Goal: Task Accomplishment & Management: Use online tool/utility

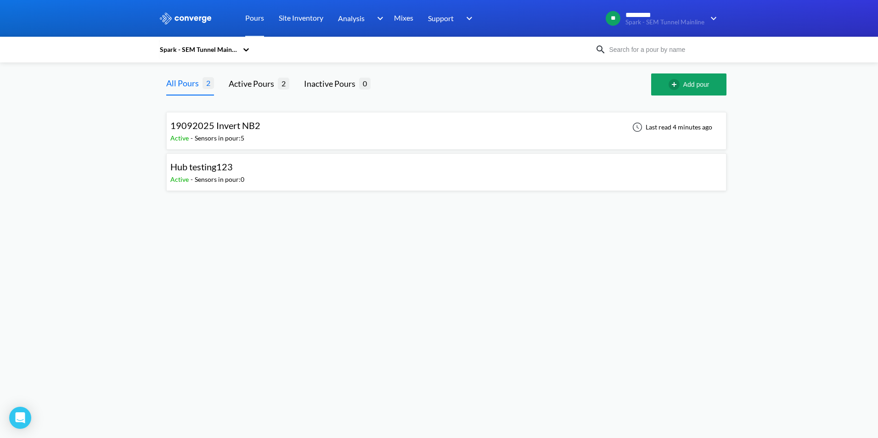
click at [218, 141] on div "Sensors in pour: 5" at bounding box center [220, 138] width 50 height 10
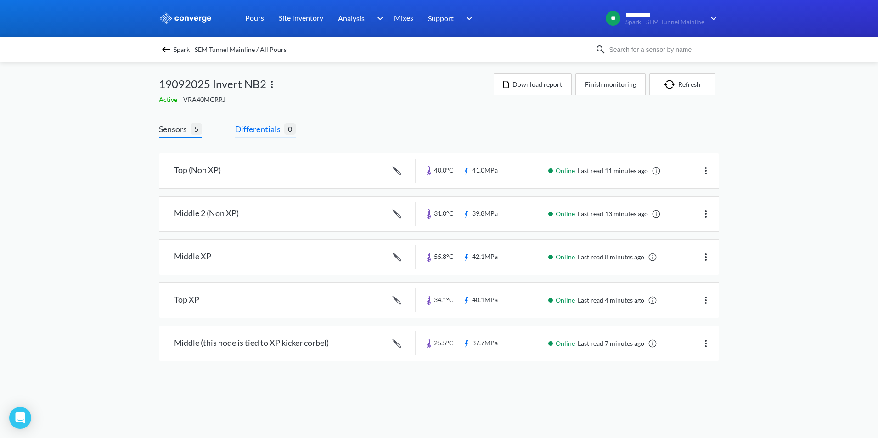
click at [261, 131] on span "Differentials" at bounding box center [259, 129] width 49 height 13
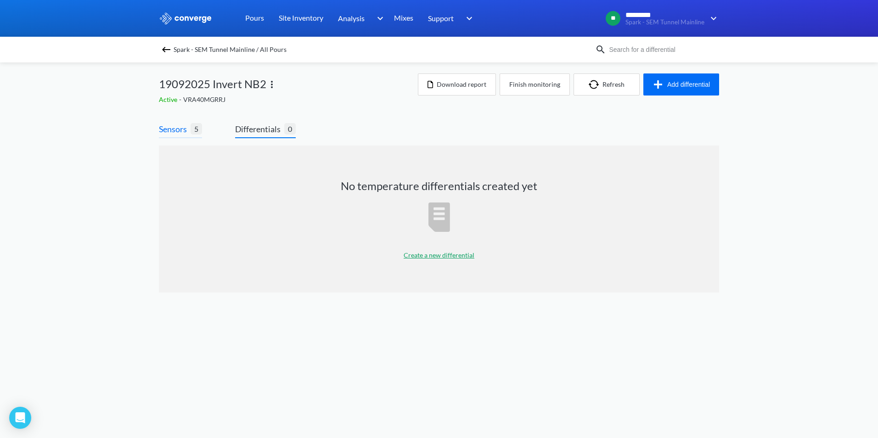
click at [162, 125] on span "Sensors" at bounding box center [175, 129] width 32 height 13
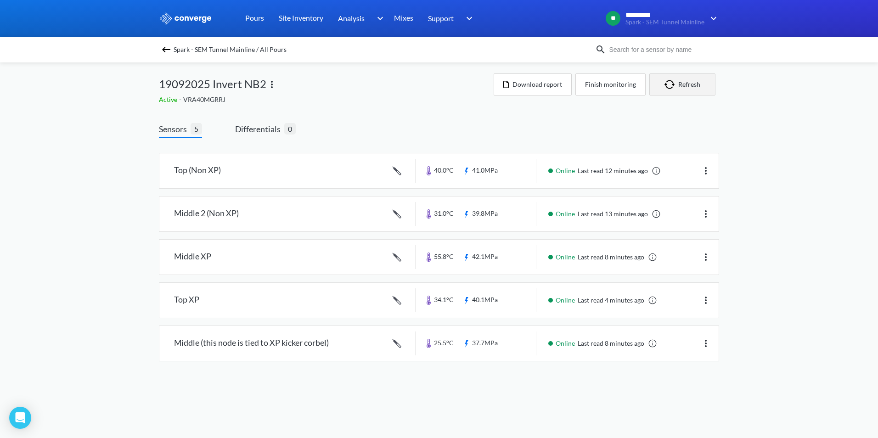
click at [679, 83] on button "Refresh" at bounding box center [683, 85] width 66 height 22
click at [256, 132] on span "Differentials" at bounding box center [259, 129] width 49 height 13
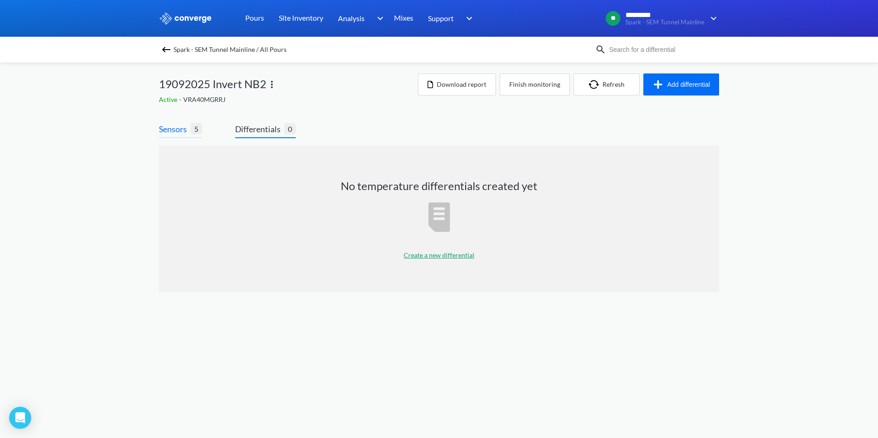
click at [172, 128] on span "Sensors" at bounding box center [175, 129] width 32 height 13
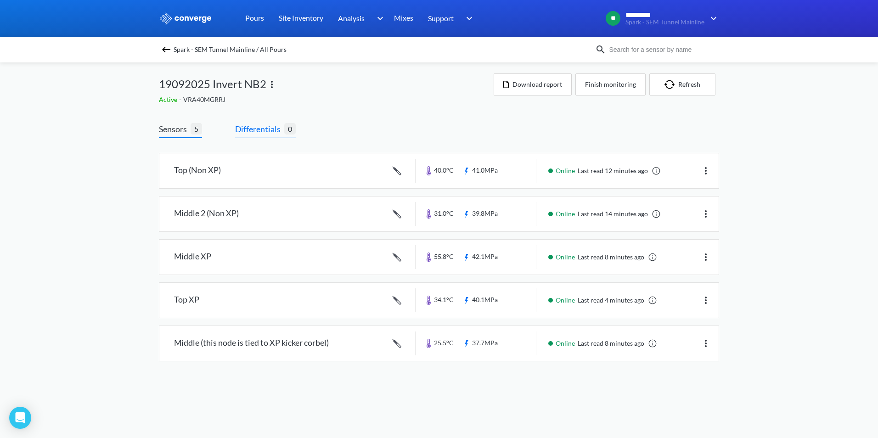
click at [259, 127] on span "Differentials" at bounding box center [259, 129] width 49 height 13
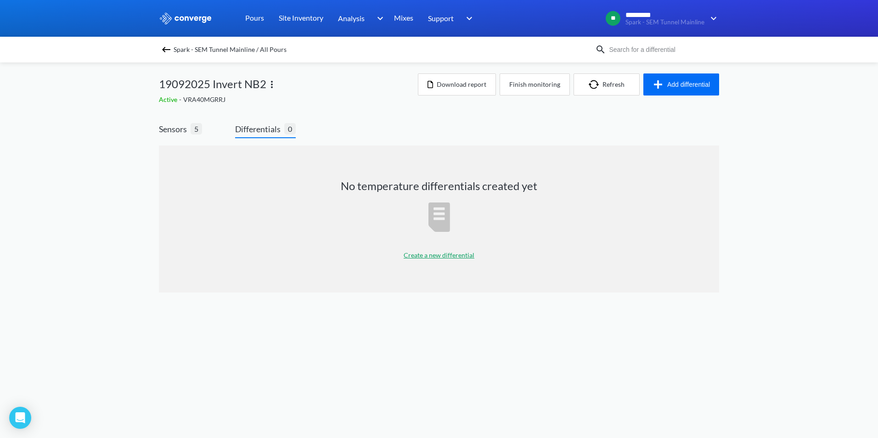
click at [459, 255] on p "Create a new differential" at bounding box center [439, 255] width 71 height 10
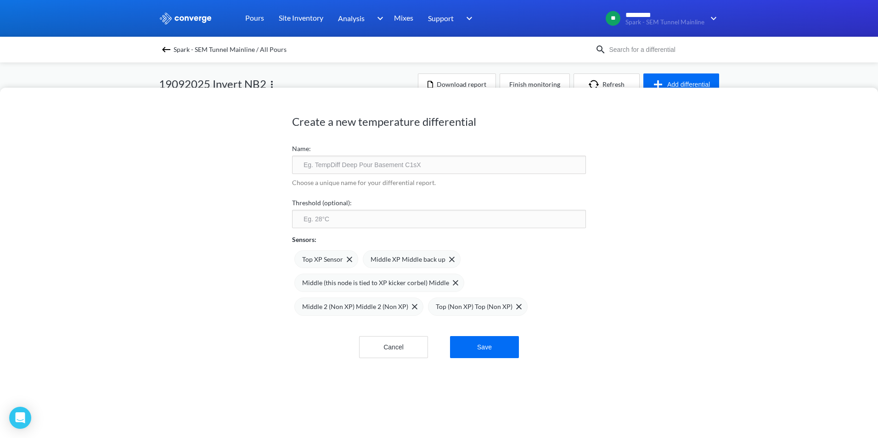
click at [376, 169] on input "text" at bounding box center [439, 165] width 294 height 18
drag, startPoint x: 369, startPoint y: 165, endPoint x: 469, endPoint y: 175, distance: 100.2
click at [467, 175] on form "Name: Temperature Differential VT1 Choose a unique name for your differential r…" at bounding box center [439, 249] width 294 height 219
type input "Temperature Differential"
click at [249, 225] on div "Create a new temperature differential Name: Temperature Differential Choose a u…" at bounding box center [439, 263] width 878 height 351
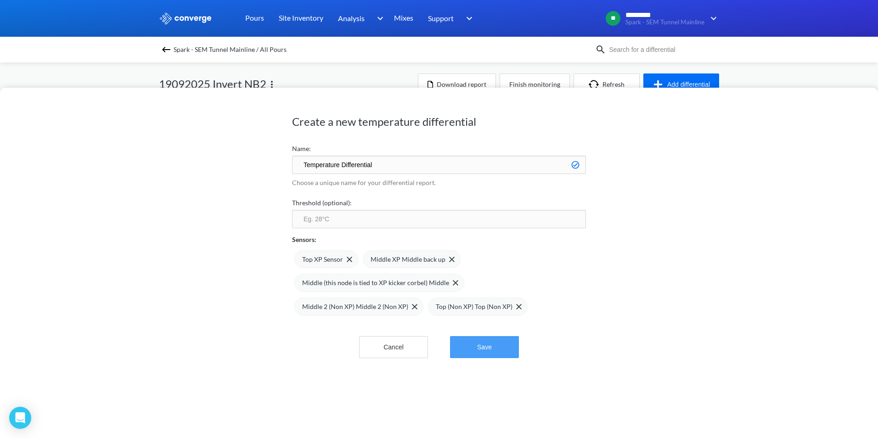
click at [488, 346] on button "Save" at bounding box center [484, 347] width 69 height 22
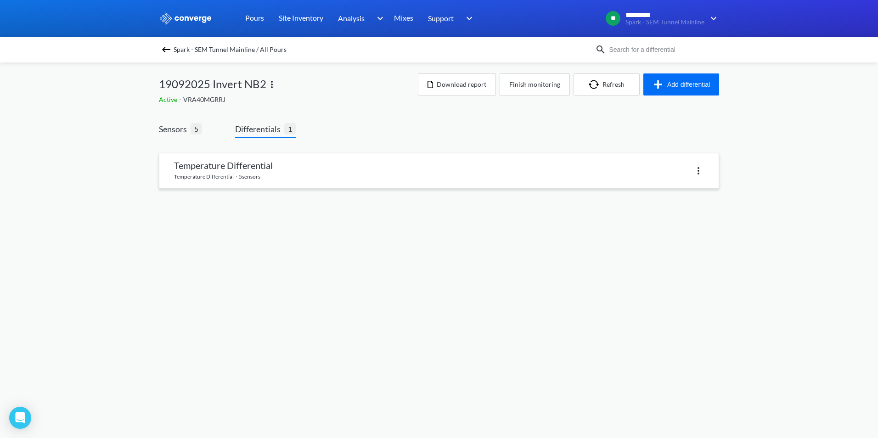
click at [304, 177] on link at bounding box center [439, 170] width 560 height 35
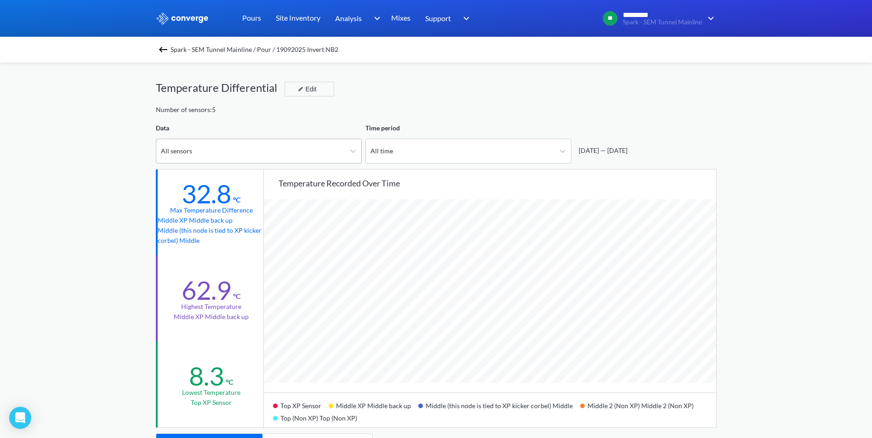
click at [273, 156] on div "All sensors" at bounding box center [250, 151] width 188 height 24
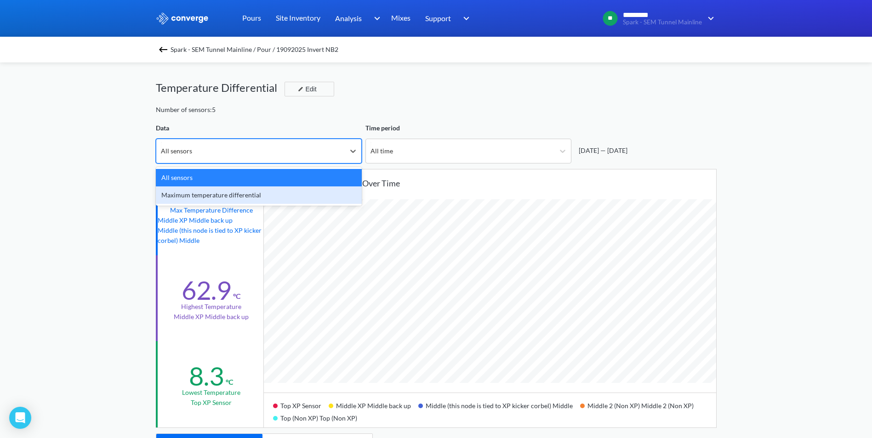
click at [265, 195] on div "Maximum temperature differential" at bounding box center [259, 195] width 206 height 17
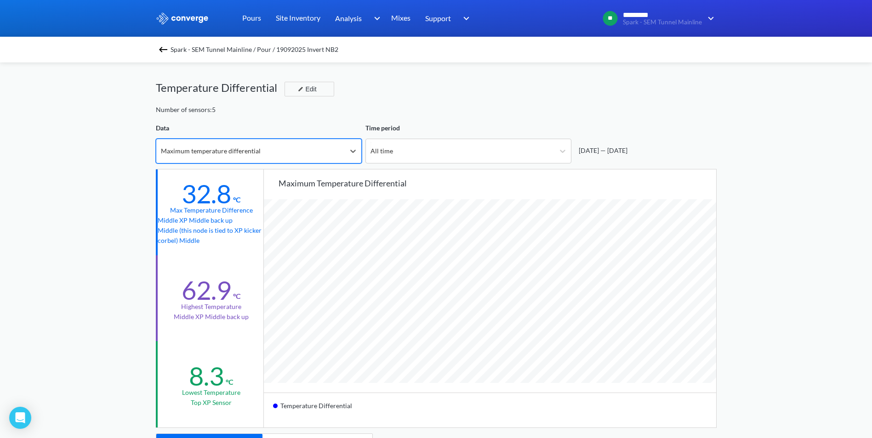
scroll to position [770, 872]
click at [255, 137] on div "Data option Maximum temperature differential, selected. 2 results available. Se…" at bounding box center [259, 143] width 206 height 40
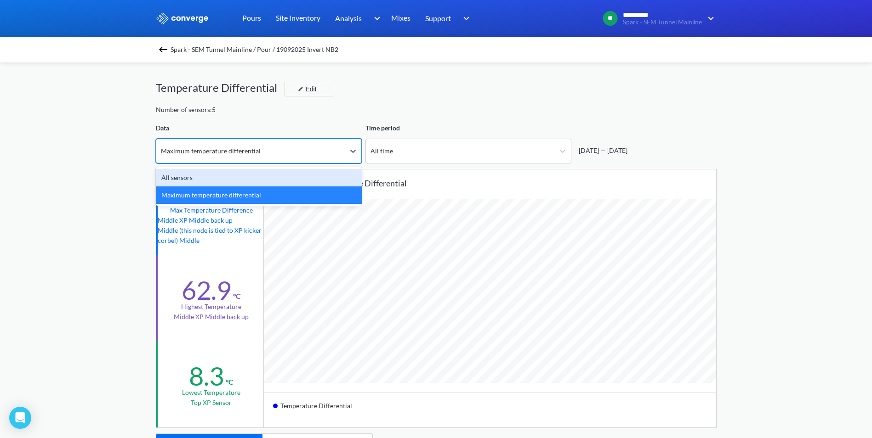
click at [244, 145] on div "Maximum temperature differential" at bounding box center [250, 151] width 188 height 24
click at [215, 169] on div "All sensors" at bounding box center [259, 177] width 206 height 17
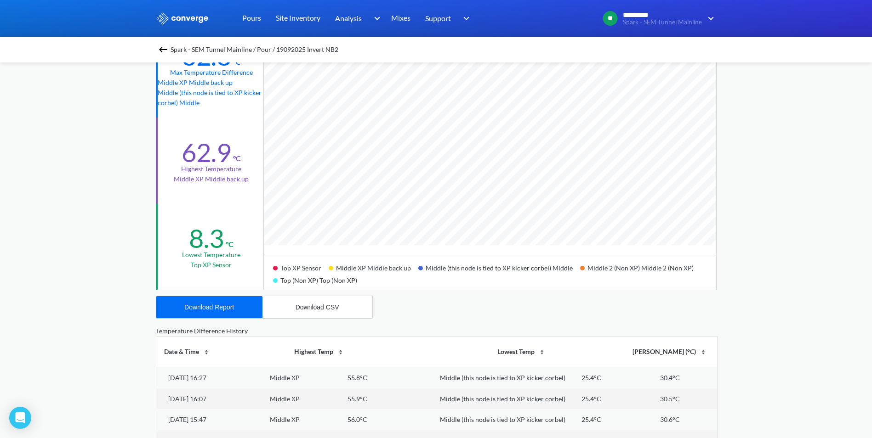
scroll to position [0, 0]
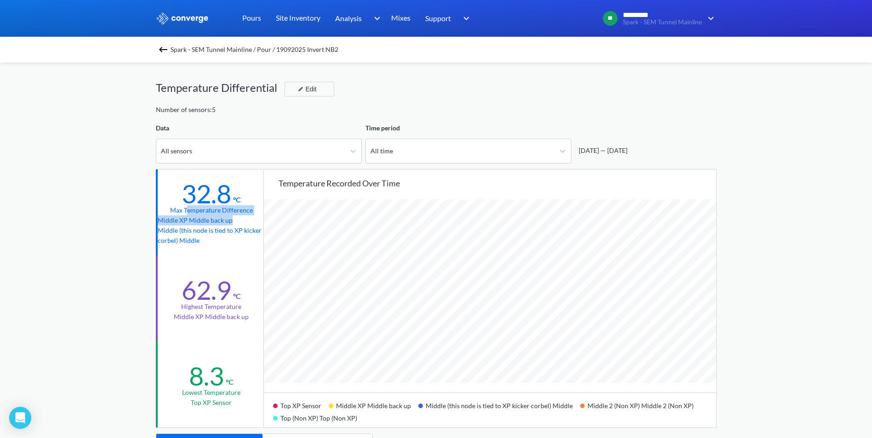
drag, startPoint x: 187, startPoint y: 207, endPoint x: 232, endPoint y: 217, distance: 46.5
click at [232, 217] on div "32.8 °C Max temperature difference Middle XP Middle back up Middle (this node i…" at bounding box center [210, 213] width 109 height 86
drag, startPoint x: 200, startPoint y: 309, endPoint x: 237, endPoint y: 312, distance: 36.9
click at [237, 312] on div "62.9 °C Highest temperature Middle XP Middle back up" at bounding box center [210, 298] width 109 height 86
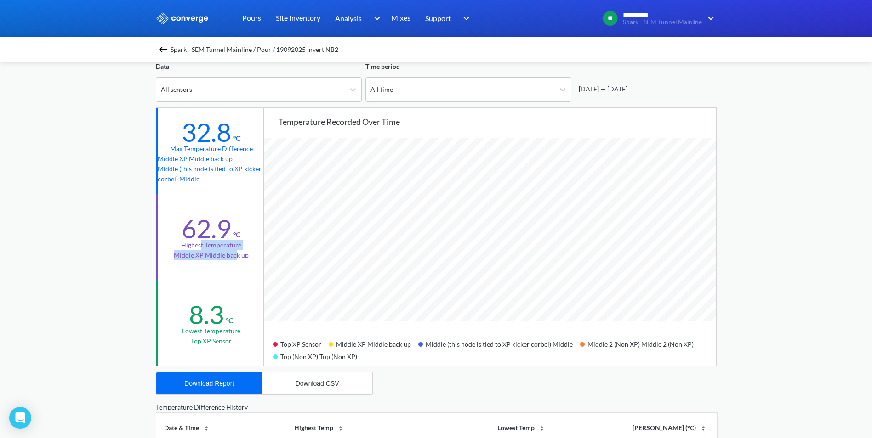
scroll to position [138, 0]
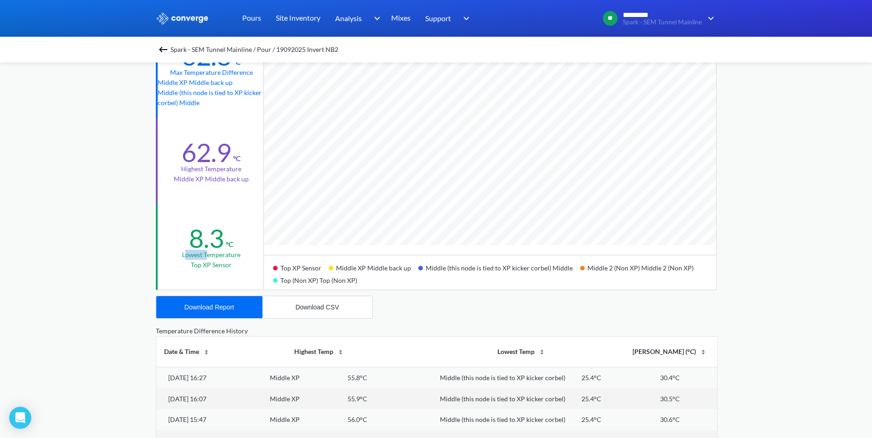
drag, startPoint x: 187, startPoint y: 257, endPoint x: 206, endPoint y: 257, distance: 19.3
click at [206, 257] on div "Lowest temperature" at bounding box center [211, 255] width 58 height 10
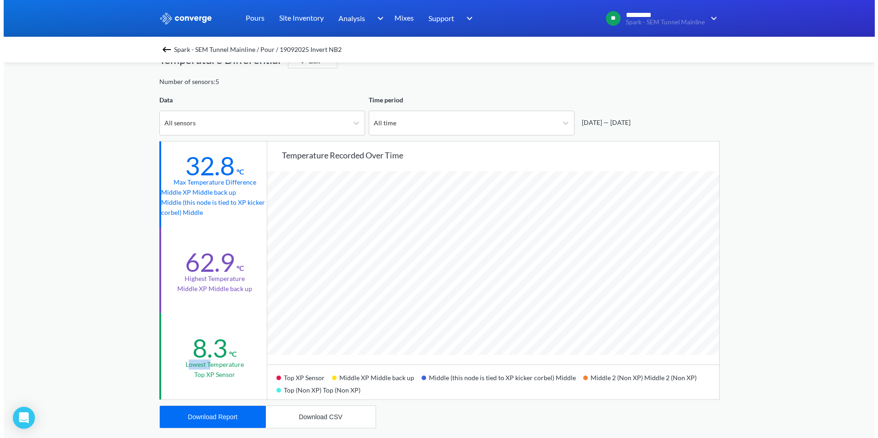
scroll to position [0, 0]
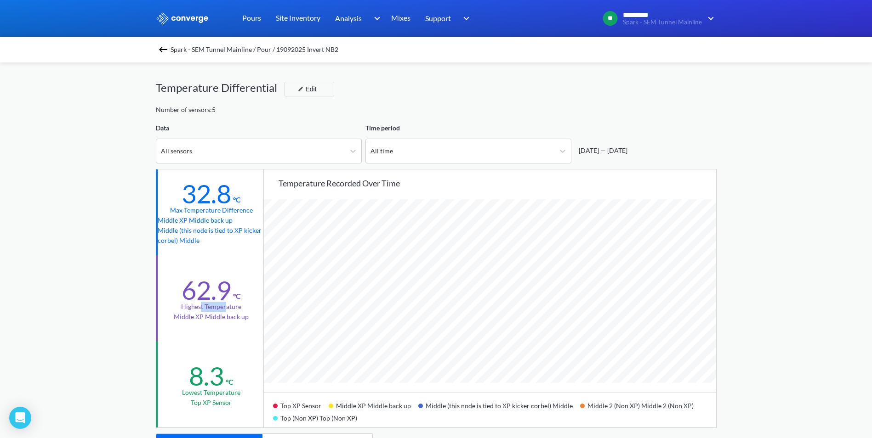
drag, startPoint x: 202, startPoint y: 307, endPoint x: 225, endPoint y: 307, distance: 23.0
click at [225, 307] on div "Highest temperature" at bounding box center [211, 307] width 60 height 10
drag, startPoint x: 225, startPoint y: 307, endPoint x: 188, endPoint y: 213, distance: 101.1
click at [188, 213] on div "Max temperature difference" at bounding box center [211, 210] width 83 height 10
drag, startPoint x: 190, startPoint y: 296, endPoint x: 209, endPoint y: 296, distance: 19.3
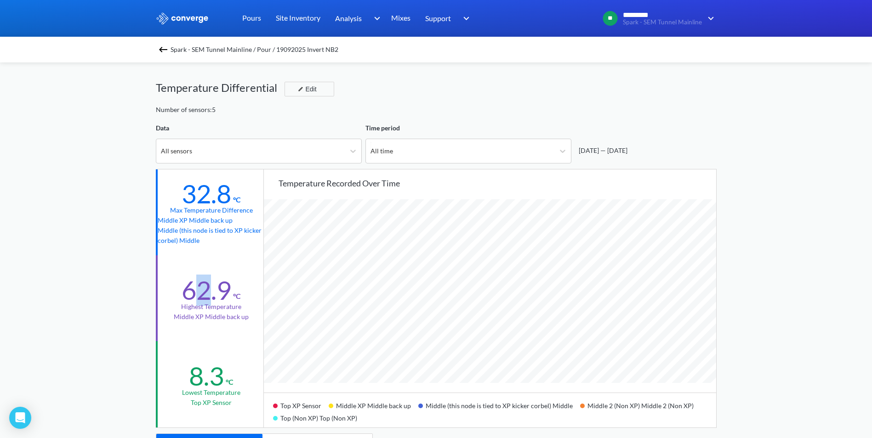
click at [209, 296] on div "62.9" at bounding box center [206, 290] width 50 height 31
drag, startPoint x: 209, startPoint y: 296, endPoint x: 437, endPoint y: 305, distance: 228.1
click at [199, 302] on div "Highest temperature" at bounding box center [211, 307] width 60 height 10
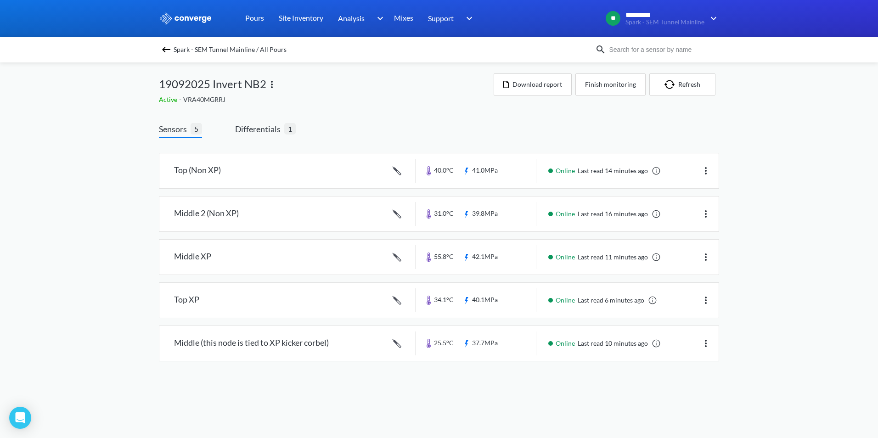
click at [471, 107] on div "Spark - SEM Tunnel Mainline / All Pours 19092025 Invert NB2 Active - VRA40MGRRJ…" at bounding box center [439, 220] width 561 height 317
click at [799, 281] on div "MENU Spark - SEM Tunnel Mainline Pours Site Inventory Analysis Concrete Perform…" at bounding box center [439, 190] width 878 height 380
click at [781, 290] on div "MENU Spark - SEM Tunnel Mainline Pours Site Inventory Analysis Concrete Perform…" at bounding box center [439, 190] width 878 height 380
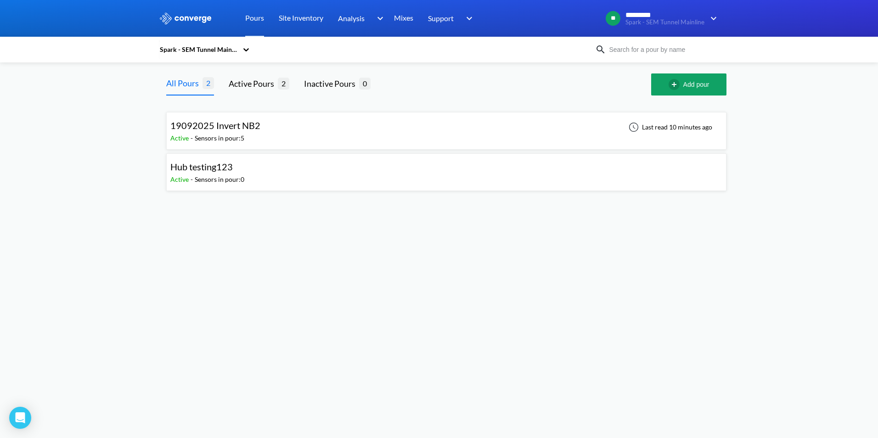
click at [236, 125] on span "19092025 Invert NB2" at bounding box center [215, 125] width 90 height 11
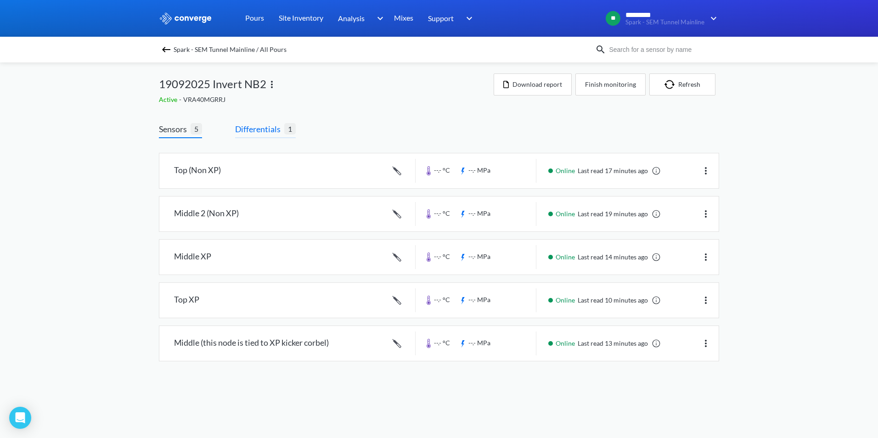
click at [266, 130] on span "Differentials" at bounding box center [259, 129] width 49 height 13
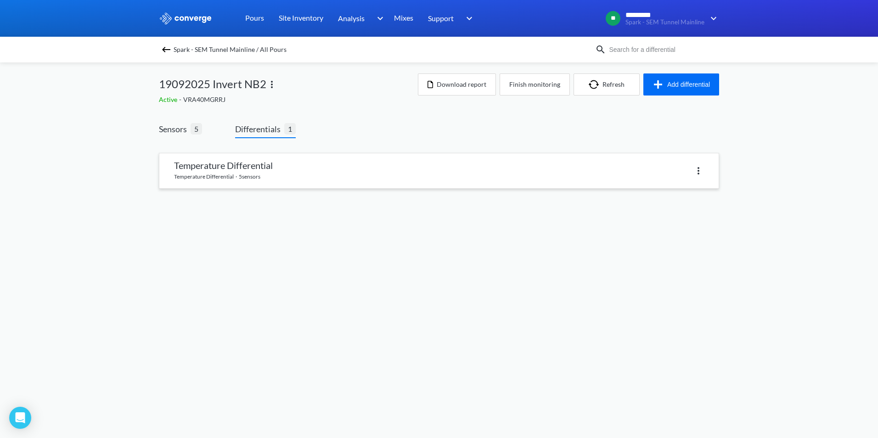
click at [703, 171] on img at bounding box center [698, 170] width 11 height 11
click at [472, 255] on body "Sorry, this feature is not available in the demo OK MENU Spark - SEM Tunnel Mai…" at bounding box center [439, 219] width 878 height 438
click at [688, 84] on button "Add differential" at bounding box center [682, 85] width 76 height 22
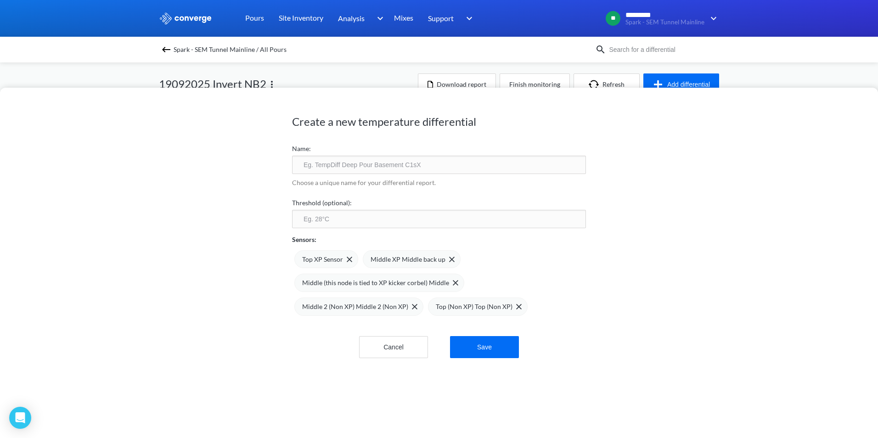
click at [350, 167] on input "text" at bounding box center [439, 165] width 294 height 18
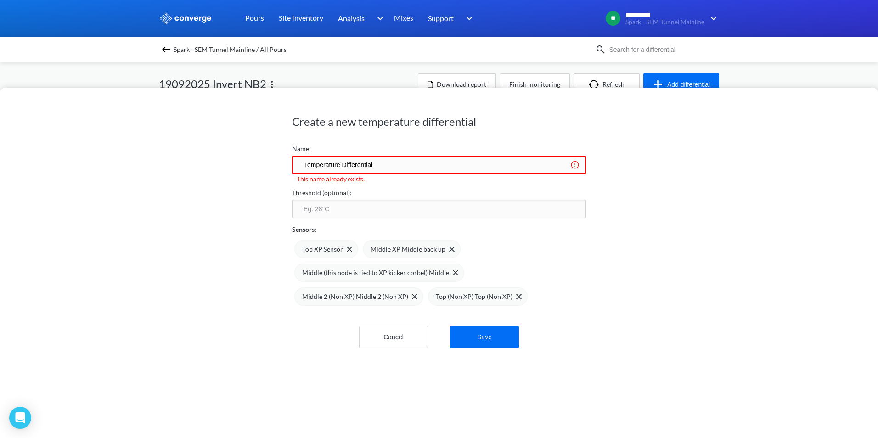
click at [385, 164] on input "Temperature Differential" at bounding box center [439, 165] width 294 height 18
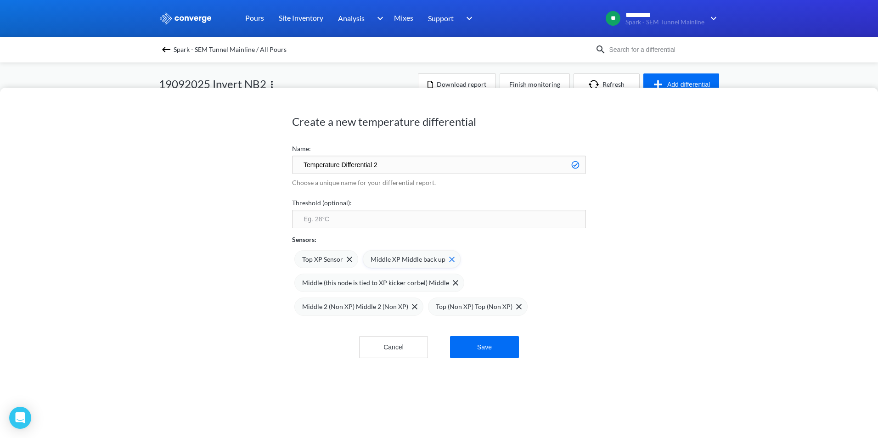
type input "Temperature Differential 2"
click at [306, 258] on span "Top XP Sensor" at bounding box center [322, 260] width 41 height 10
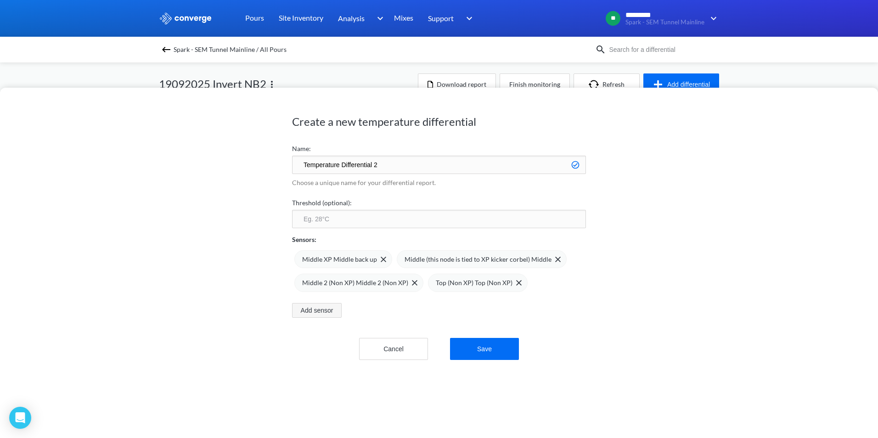
click at [314, 312] on button "Add sensor" at bounding box center [317, 310] width 50 height 15
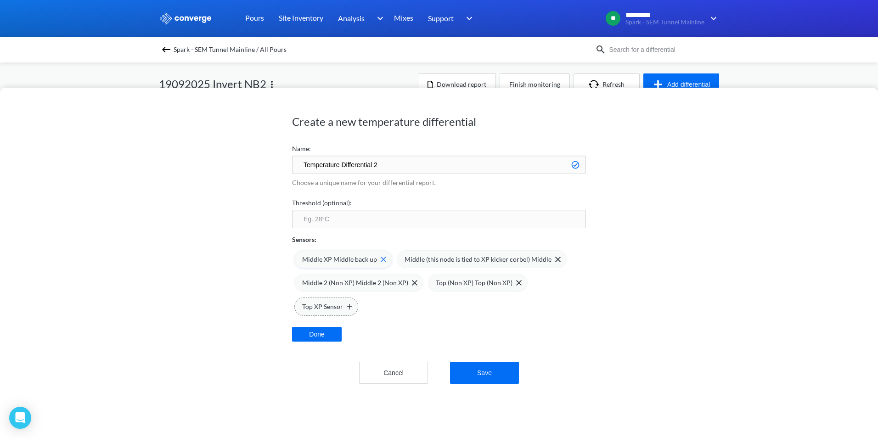
click at [381, 259] on img at bounding box center [384, 260] width 6 height 6
click at [478, 378] on button "Save" at bounding box center [484, 373] width 69 height 22
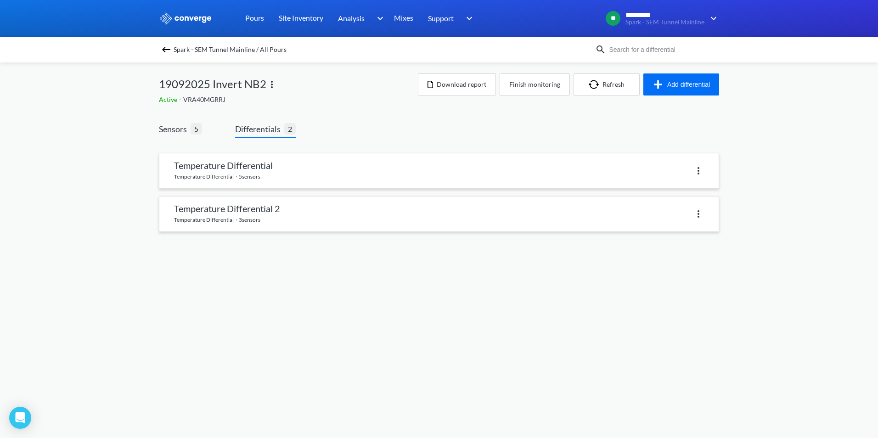
click at [256, 205] on link at bounding box center [439, 214] width 560 height 35
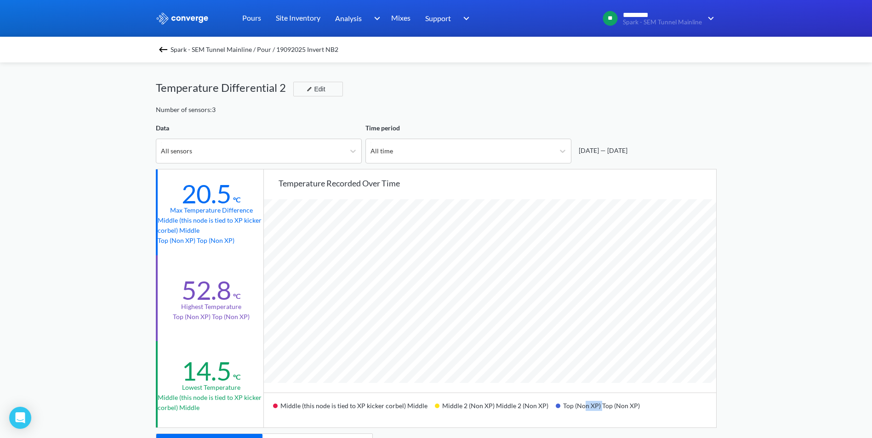
drag, startPoint x: 578, startPoint y: 408, endPoint x: 595, endPoint y: 407, distance: 17.1
click at [595, 407] on div "Top (Non XP) Top (Non XP)" at bounding box center [600, 410] width 91 height 22
click at [307, 90] on img "button" at bounding box center [309, 89] width 6 height 6
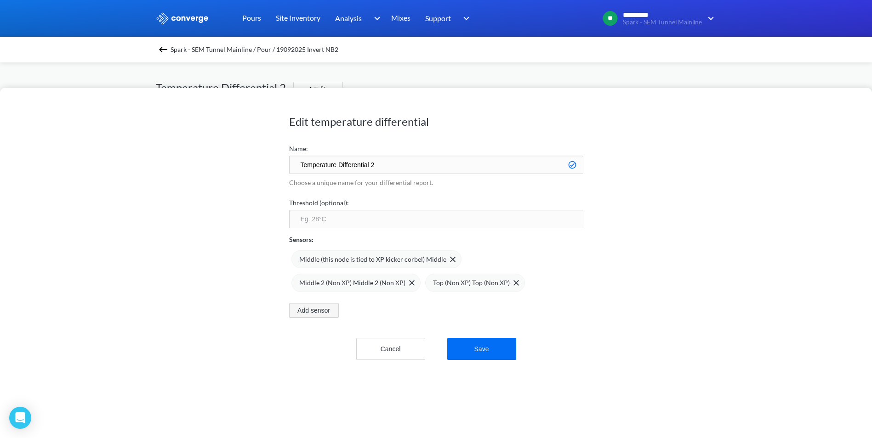
click at [314, 307] on button "Add sensor" at bounding box center [314, 310] width 50 height 15
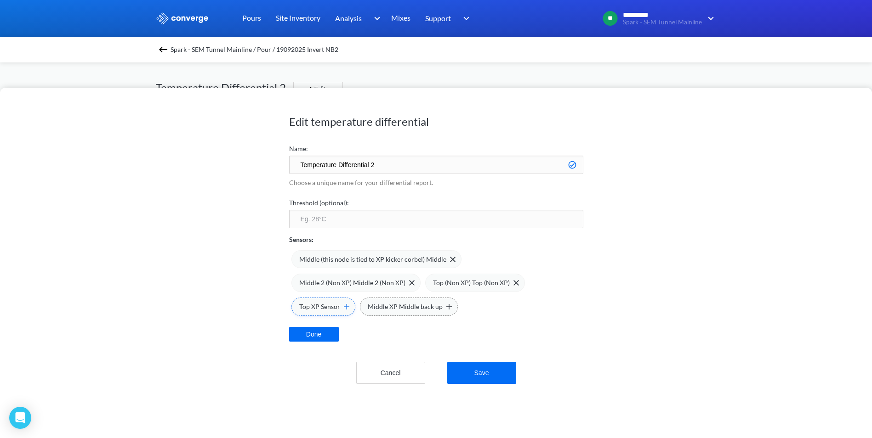
click at [346, 308] on img at bounding box center [347, 307] width 6 height 6
click at [471, 374] on button "Save" at bounding box center [481, 373] width 69 height 22
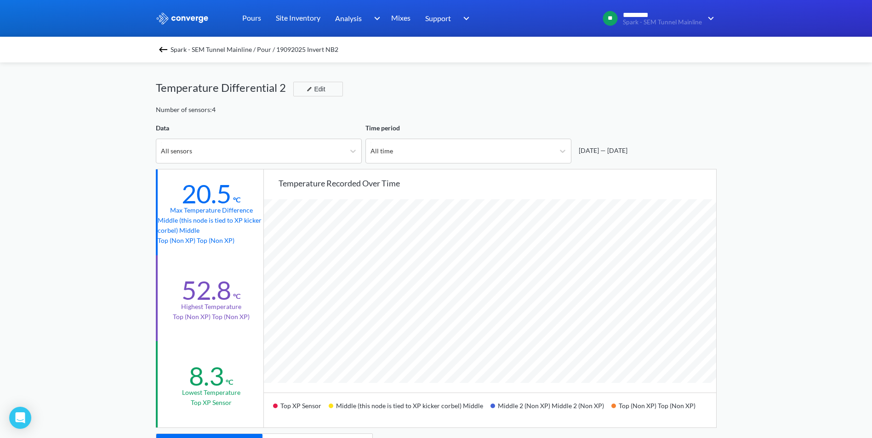
scroll to position [770, 872]
click at [326, 93] on div "Edit" at bounding box center [315, 89] width 24 height 11
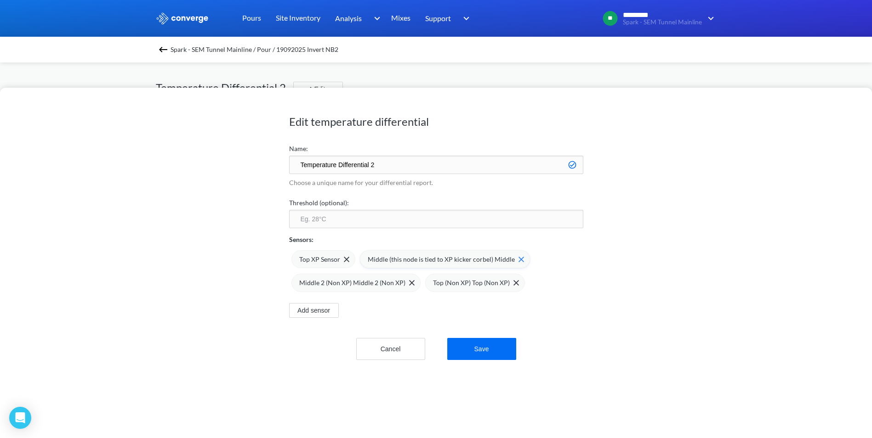
click at [518, 261] on img at bounding box center [521, 260] width 6 height 6
click at [488, 345] on button "Save" at bounding box center [481, 349] width 69 height 22
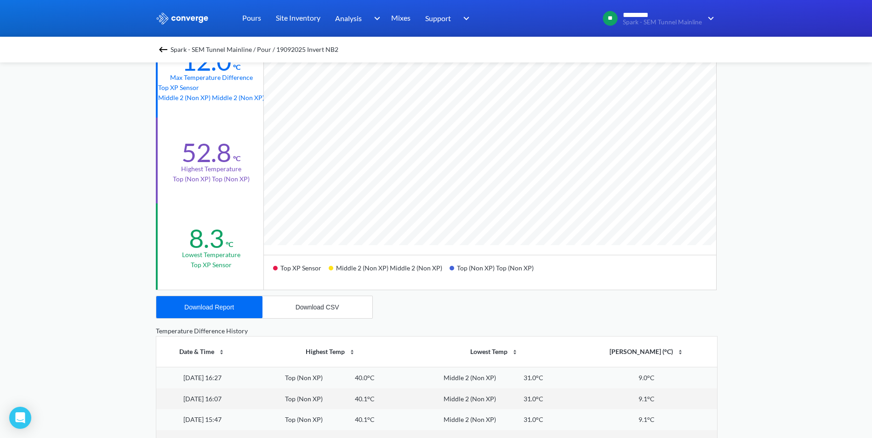
scroll to position [0, 0]
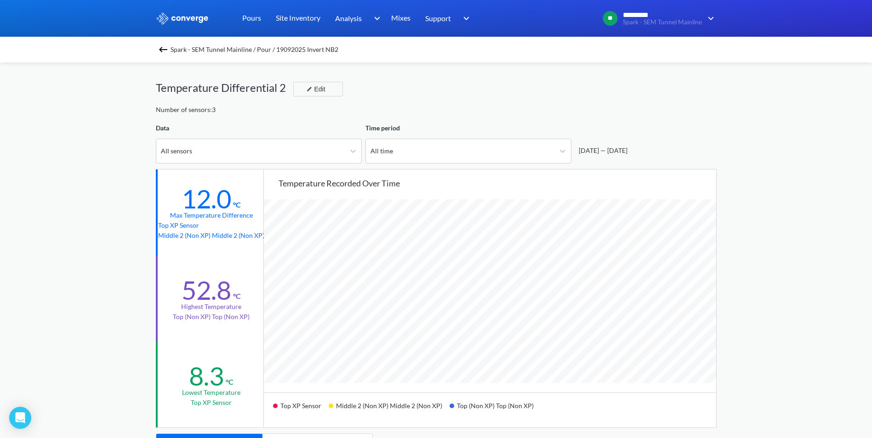
click at [807, 284] on div "MENU Spark - SEM Tunnel Mainline Pours Site Inventory Analysis Concrete Perform…" at bounding box center [436, 385] width 872 height 770
